Goal: Task Accomplishment & Management: Use online tool/utility

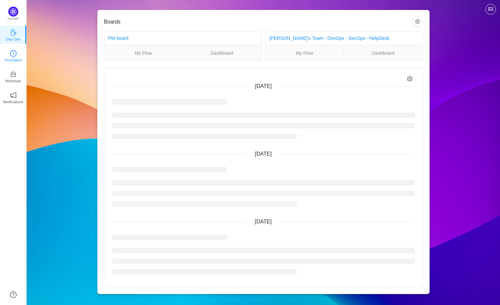
click at [7, 61] on p "TimeSpent" at bounding box center [13, 60] width 18 height 6
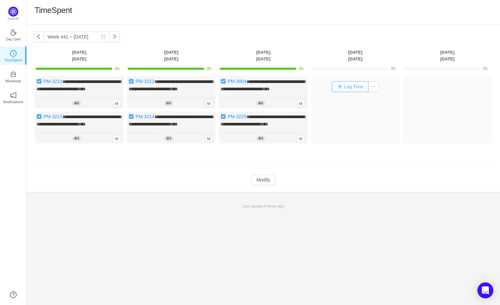
click at [358, 88] on button "Log Time" at bounding box center [350, 86] width 37 height 11
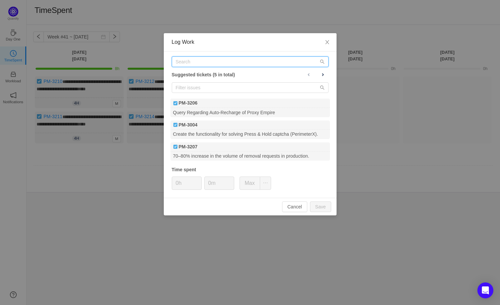
click at [202, 61] on input "text" at bounding box center [250, 62] width 157 height 11
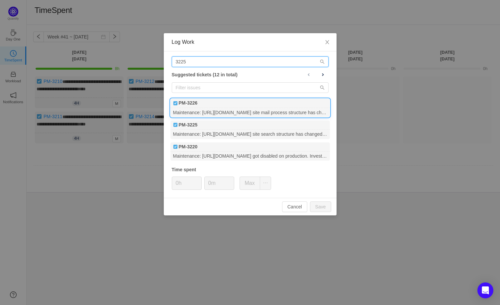
type input "3225"
click at [184, 110] on div "Maintenance: [URL][DOMAIN_NAME] site mail process structure has changed. Invest…" at bounding box center [251, 112] width 160 height 9
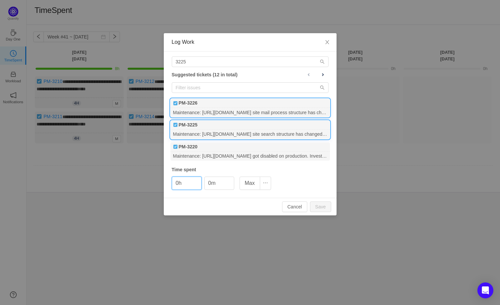
click at [190, 135] on div "Maintenance: [URL][DOMAIN_NAME] site search structure has changed. Investigate …" at bounding box center [251, 134] width 160 height 9
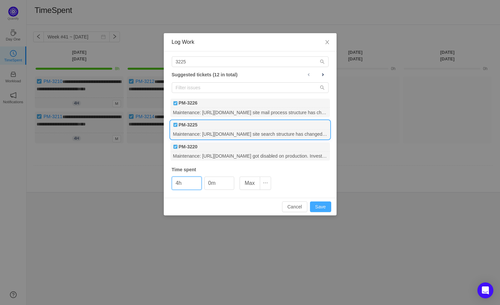
click at [326, 206] on button "Save" at bounding box center [320, 207] width 21 height 11
type input "0h"
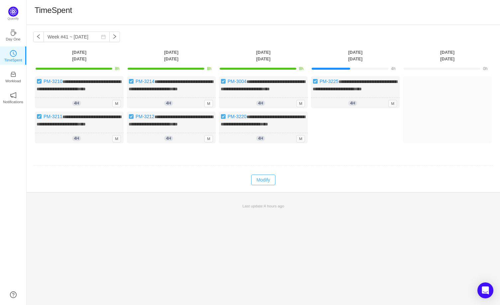
click at [266, 185] on button "Modify" at bounding box center [263, 180] width 24 height 11
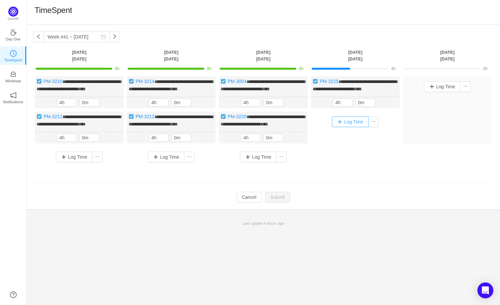
click at [357, 127] on button "Log Time" at bounding box center [350, 122] width 37 height 11
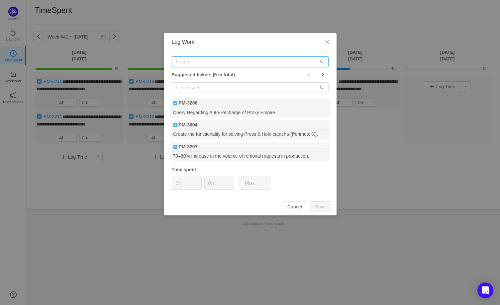
click at [214, 65] on input "text" at bounding box center [250, 62] width 157 height 11
click at [202, 60] on input "text" at bounding box center [250, 62] width 157 height 11
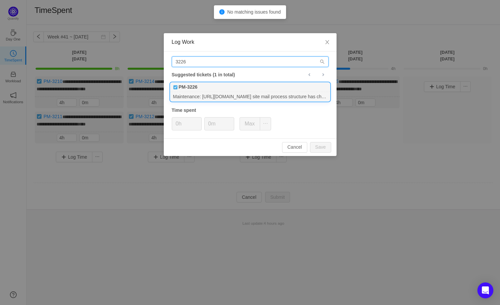
type input "3226"
click at [235, 92] on div "Maintenance: [URL][DOMAIN_NAME] site mail process structure has changed. Invest…" at bounding box center [251, 96] width 160 height 9
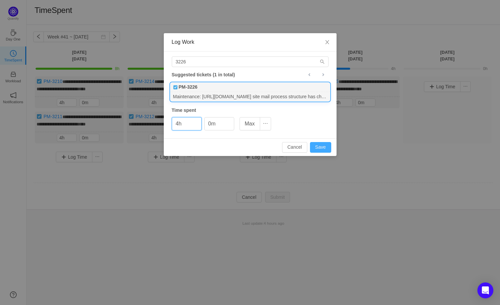
click at [326, 151] on button "Save" at bounding box center [320, 147] width 21 height 11
type input "0h"
